Goal: Transaction & Acquisition: Purchase product/service

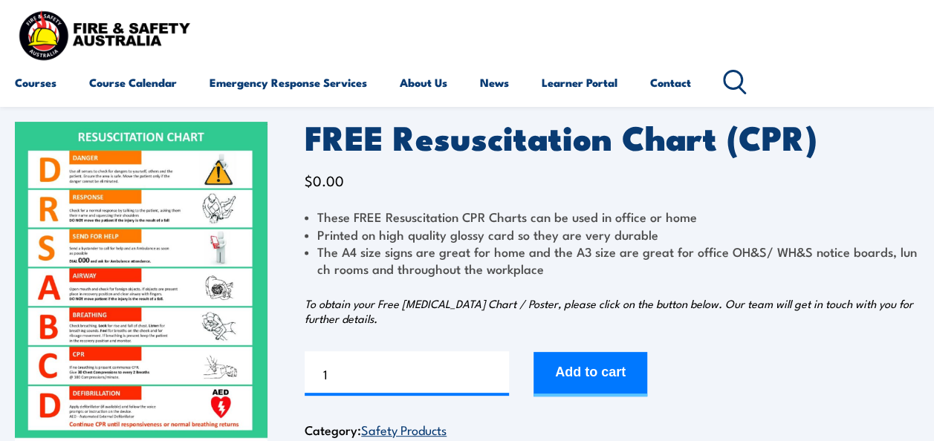
scroll to position [74, 0]
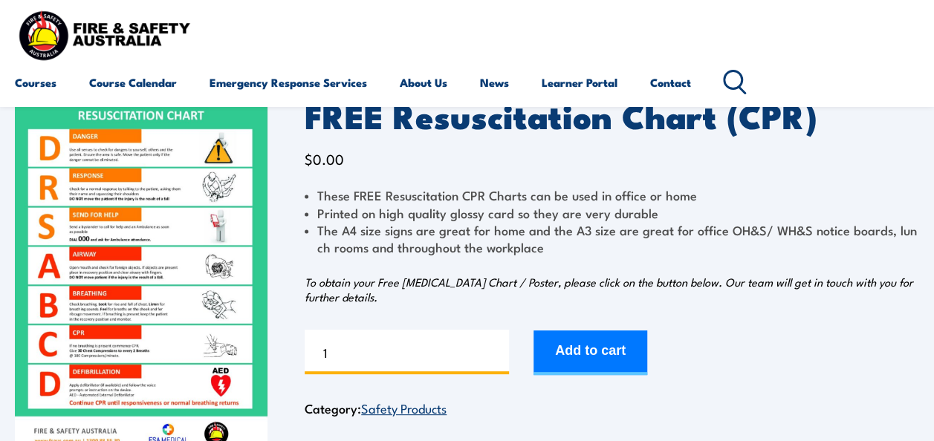
click at [408, 360] on input "1" at bounding box center [407, 352] width 204 height 45
type input "2"
click at [498, 348] on input "2" at bounding box center [407, 352] width 204 height 45
click at [520, 45] on div "Courses Course Calendar Emergency Response Services Services Overview Emergency…" at bounding box center [467, 53] width 904 height 94
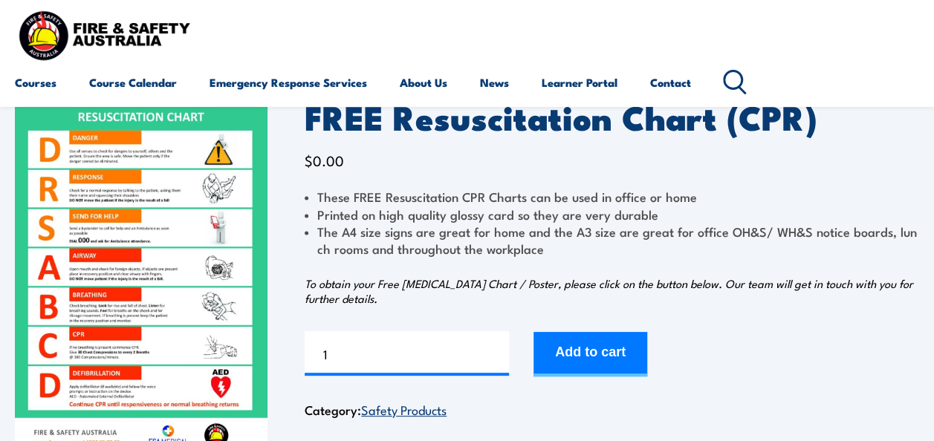
scroll to position [149, 0]
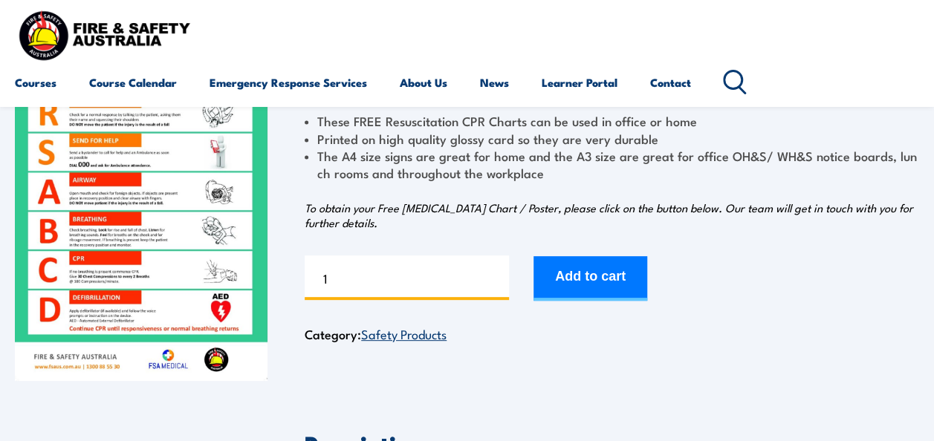
click at [448, 279] on input "1" at bounding box center [407, 278] width 204 height 45
click at [497, 272] on input "2" at bounding box center [407, 278] width 204 height 45
type input "3"
click at [497, 272] on input "3" at bounding box center [407, 278] width 204 height 45
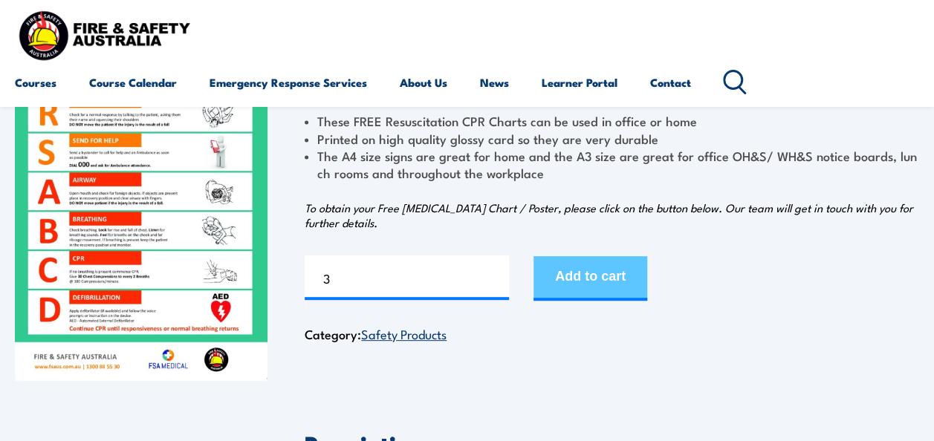
click at [573, 272] on button "Add to cart" at bounding box center [590, 278] width 114 height 45
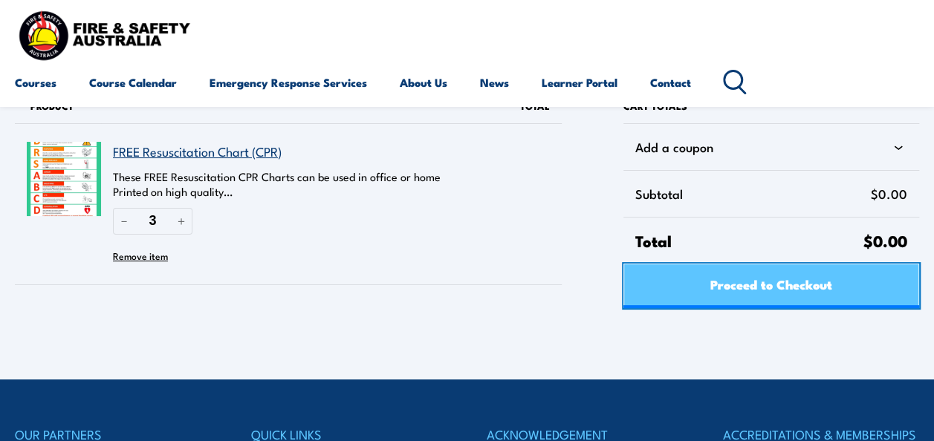
click at [761, 285] on span "Proceed to Checkout" at bounding box center [771, 283] width 122 height 39
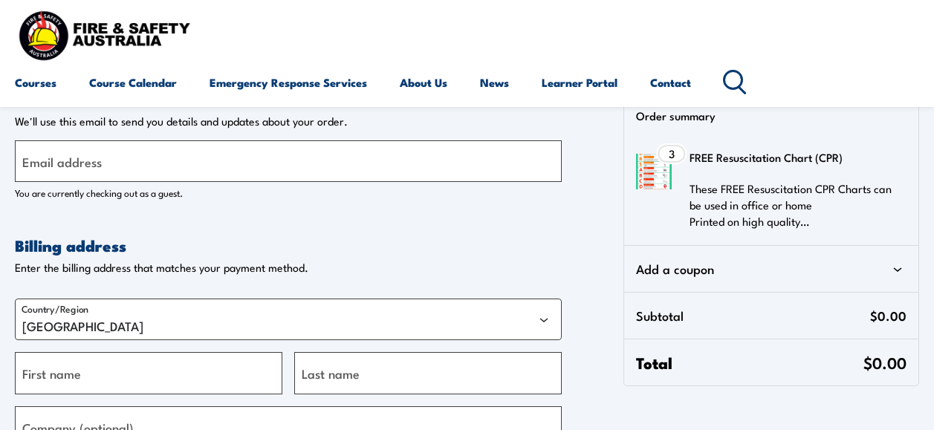
select select "VIC"
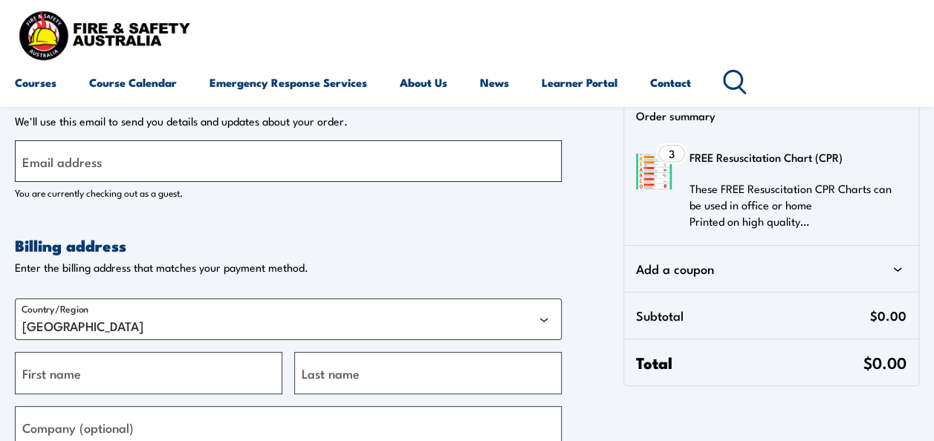
click at [220, 160] on input "Email address" at bounding box center [288, 161] width 547 height 42
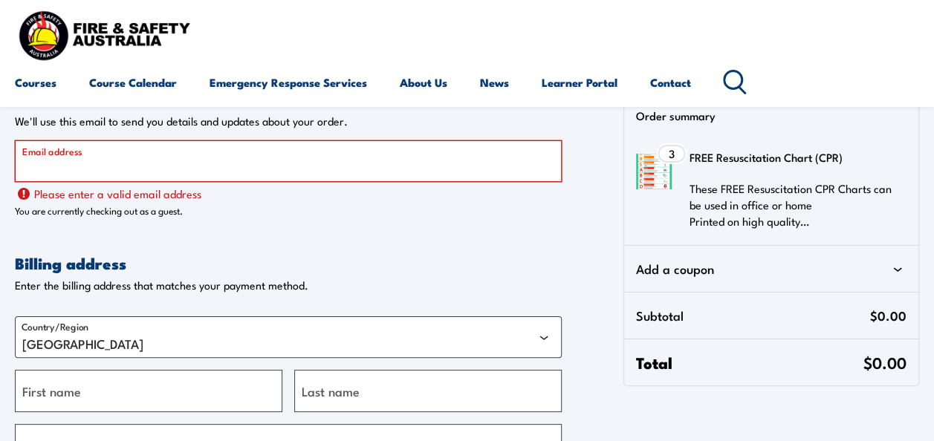
click at [223, 154] on input "Email address" at bounding box center [288, 161] width 547 height 42
type input "daisydgao@hotmail.com"
type input "Daisy"
type input "Gao"
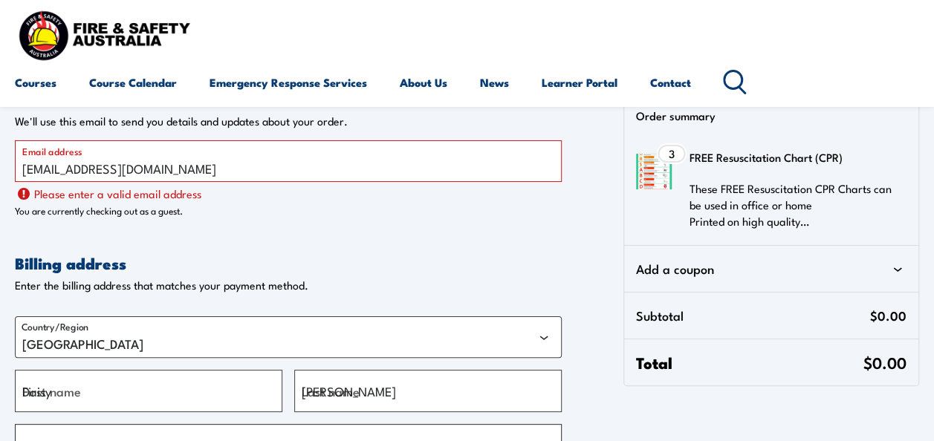
type input "Daisy"
type input "Castle Hill"
select select "NSW"
type input "2154"
type input "+61423092484"
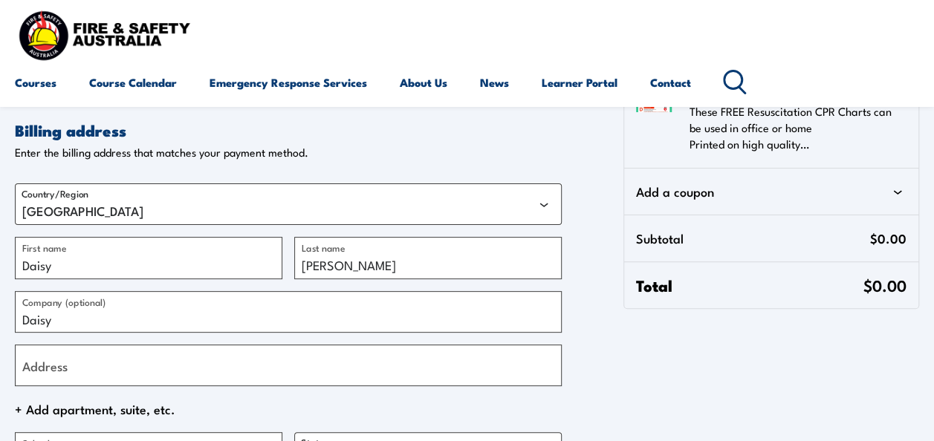
scroll to position [149, 0]
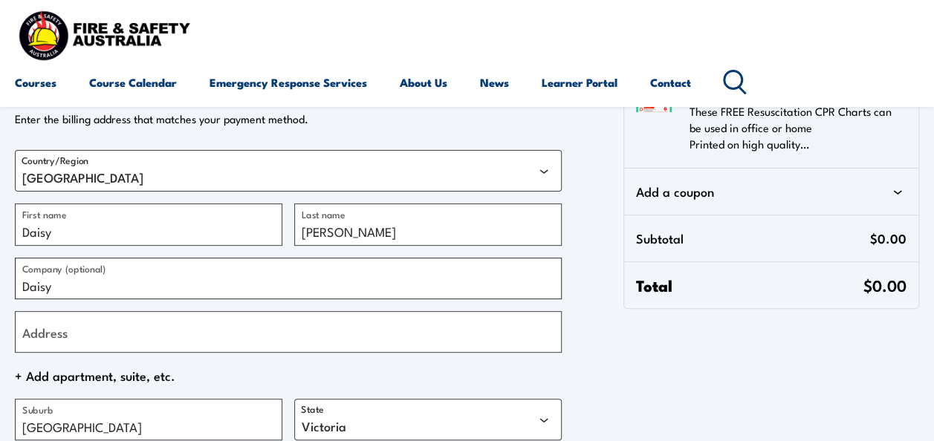
click at [105, 291] on input "Daisy" at bounding box center [288, 279] width 547 height 42
type input "D"
click at [122, 336] on input "Address" at bounding box center [288, 332] width 547 height 42
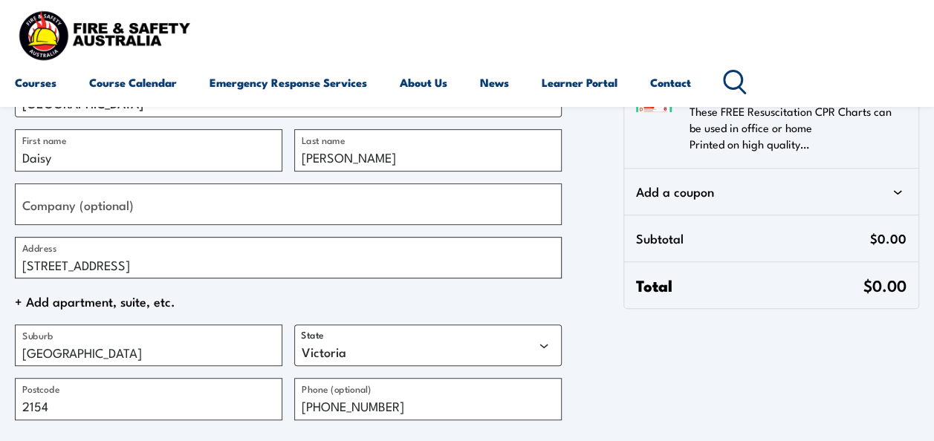
type input "2A Roseneath Ave"
click at [140, 345] on input "Castle Hill" at bounding box center [148, 346] width 267 height 42
type input "C"
click at [458, 348] on select "Australian Capital Territory New South Wales Northern Territory Queensland Sout…" at bounding box center [427, 346] width 267 height 42
click at [112, 349] on input "Baulkh" at bounding box center [148, 346] width 267 height 42
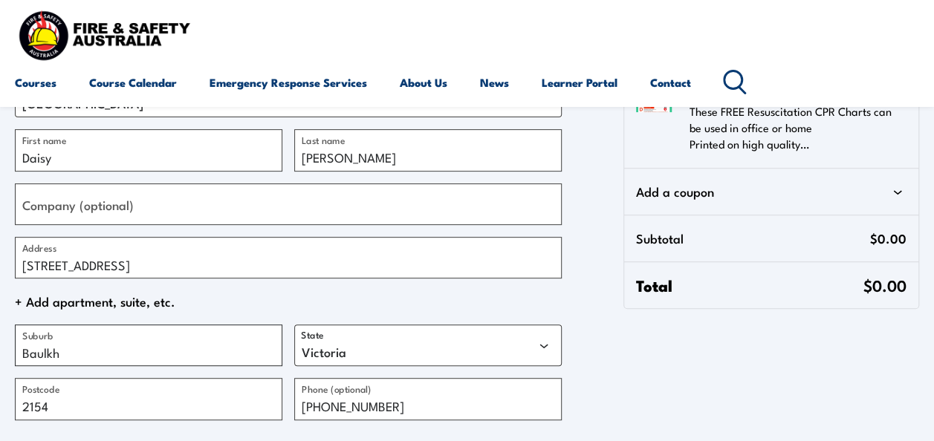
click at [113, 357] on input "Baulkh" at bounding box center [148, 346] width 267 height 42
type input "Baulkham Hill"
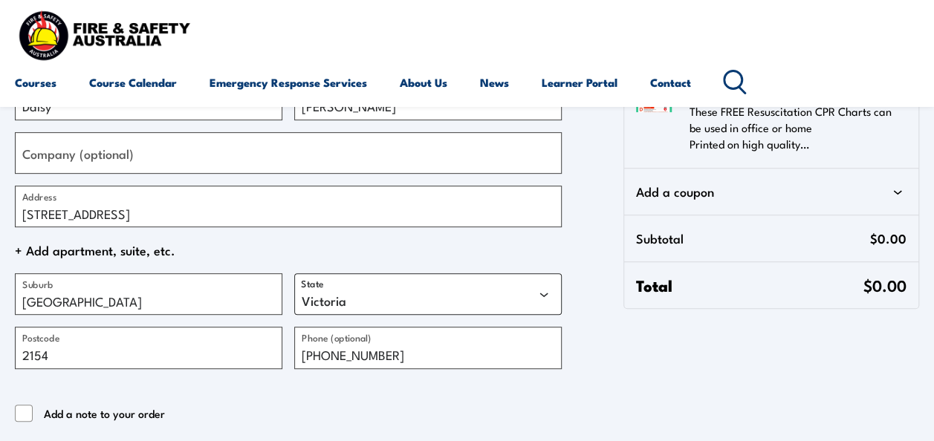
scroll to position [297, 0]
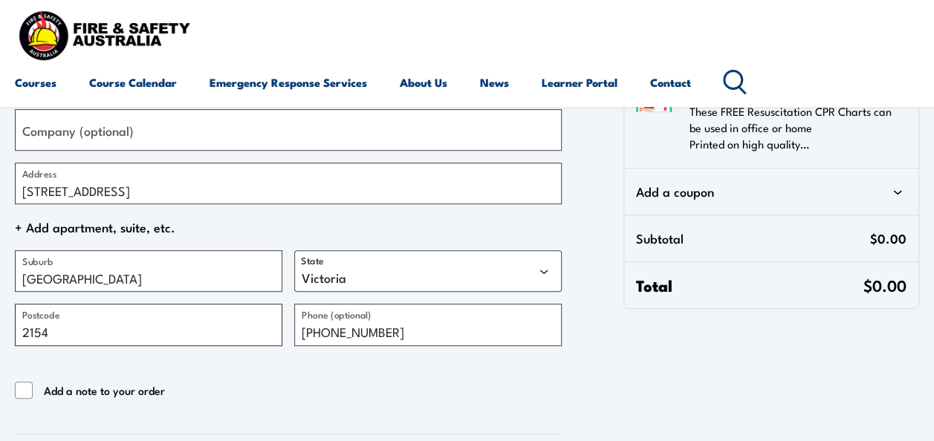
click at [230, 330] on input "2154" at bounding box center [148, 325] width 267 height 42
type input "2153"
click at [582, 367] on div "Contact information Contact information We'll use this email to send you detail…" at bounding box center [309, 182] width 588 height 781
click at [453, 333] on input "+61423092484" at bounding box center [427, 325] width 267 height 42
type input "+"
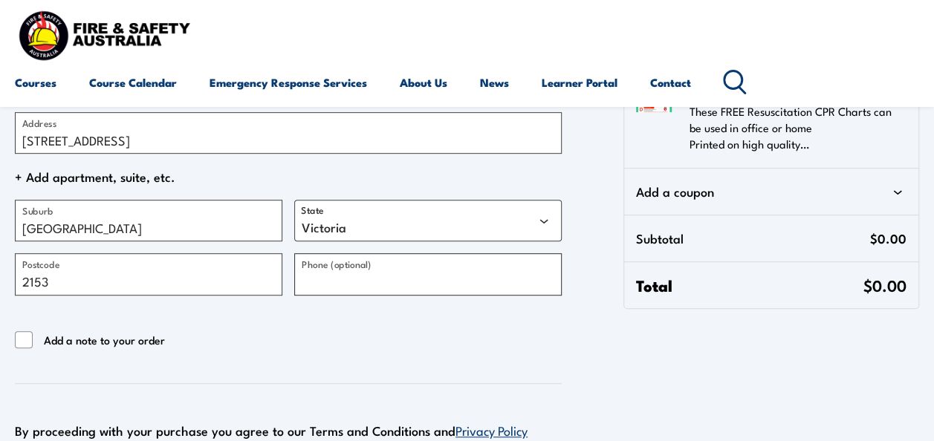
scroll to position [371, 0]
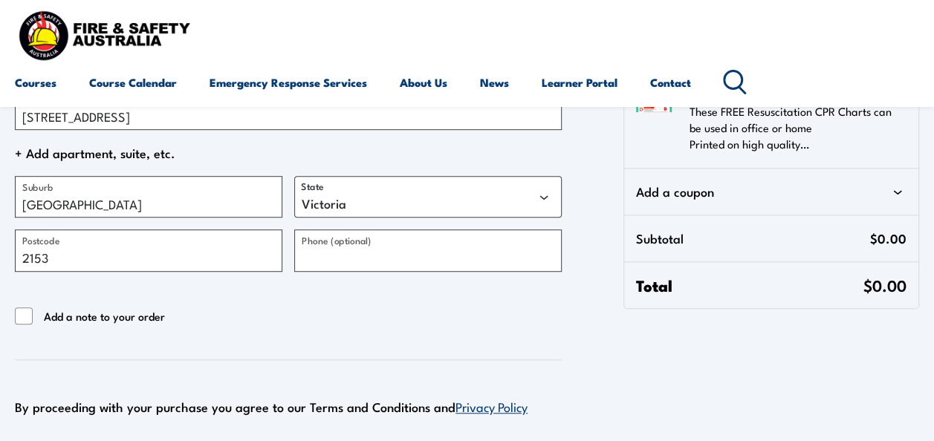
click at [364, 318] on div "Add a note to your order" at bounding box center [288, 317] width 547 height 19
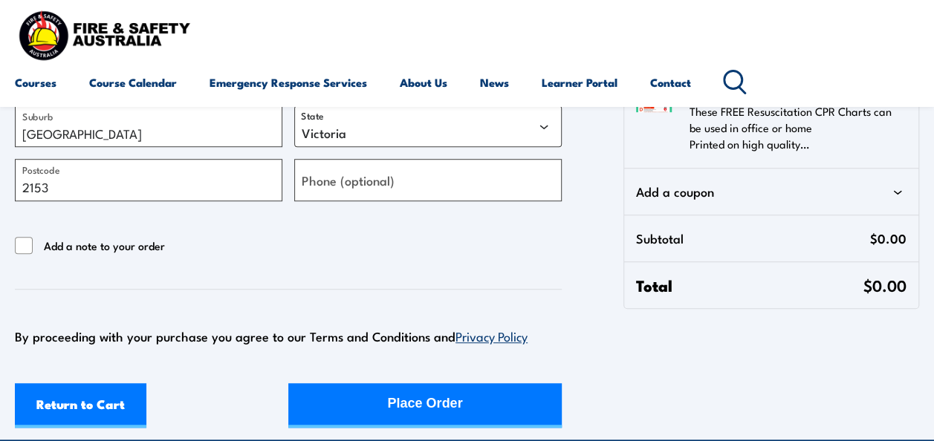
scroll to position [446, 0]
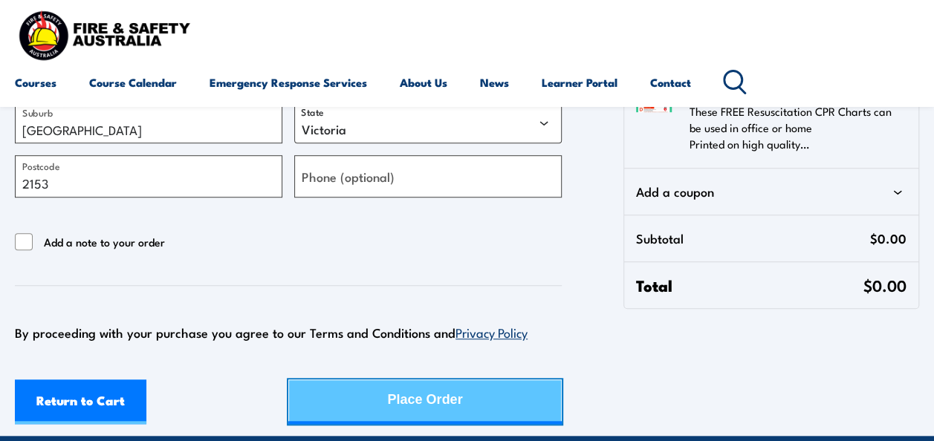
click at [409, 404] on div "Place Order" at bounding box center [424, 399] width 75 height 39
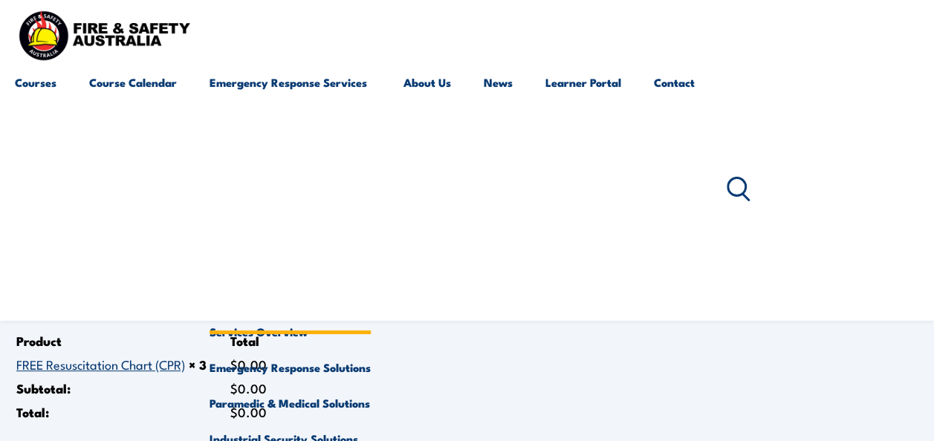
scroll to position [74, 0]
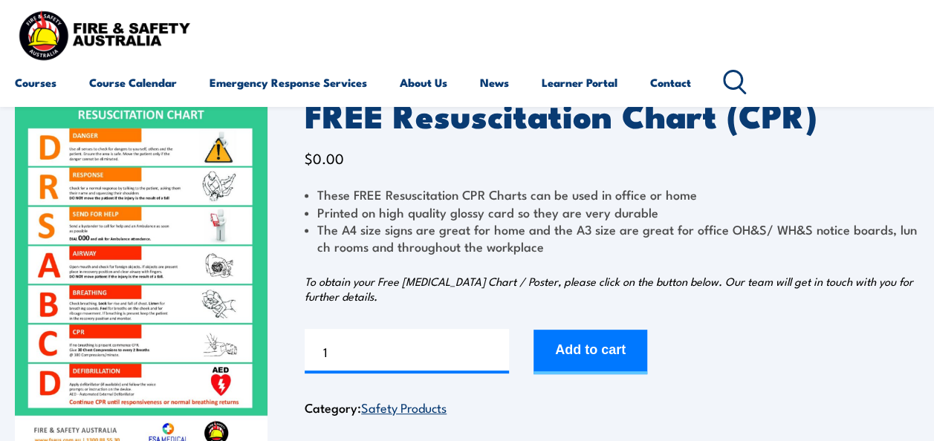
scroll to position [74, 0]
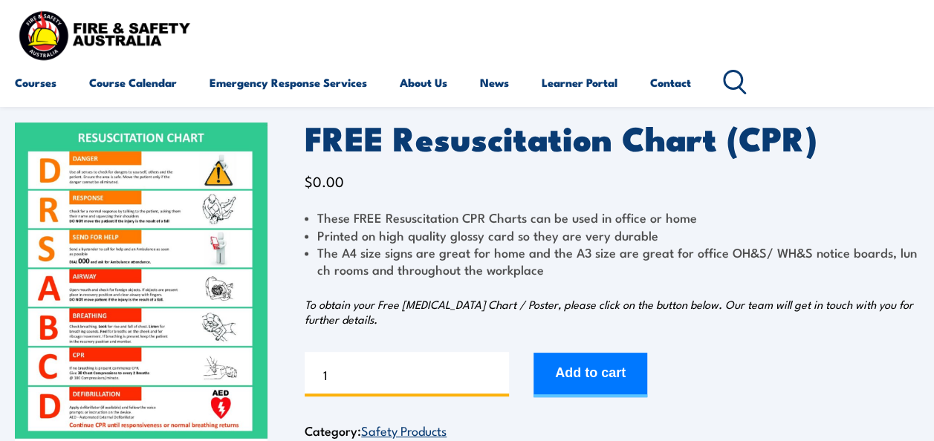
click at [469, 371] on input "1" at bounding box center [407, 374] width 204 height 45
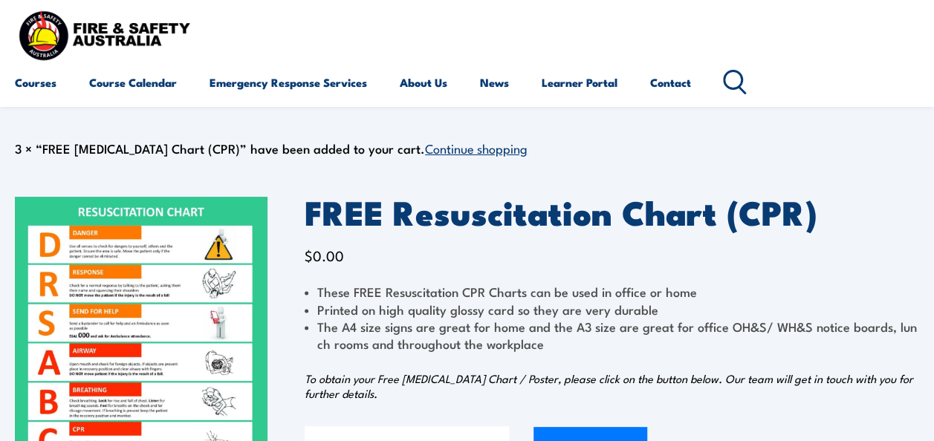
type input "3"
click at [434, 152] on link "Continue shopping" at bounding box center [476, 148] width 103 height 18
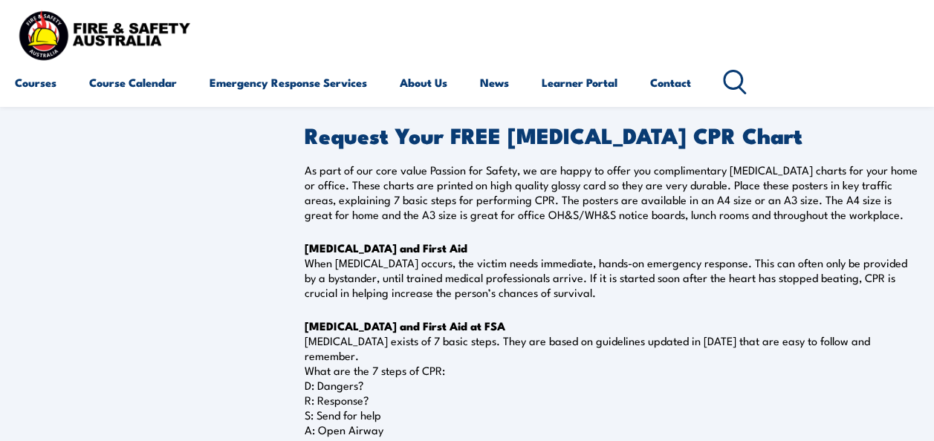
scroll to position [594, 0]
